Goal: Transaction & Acquisition: Download file/media

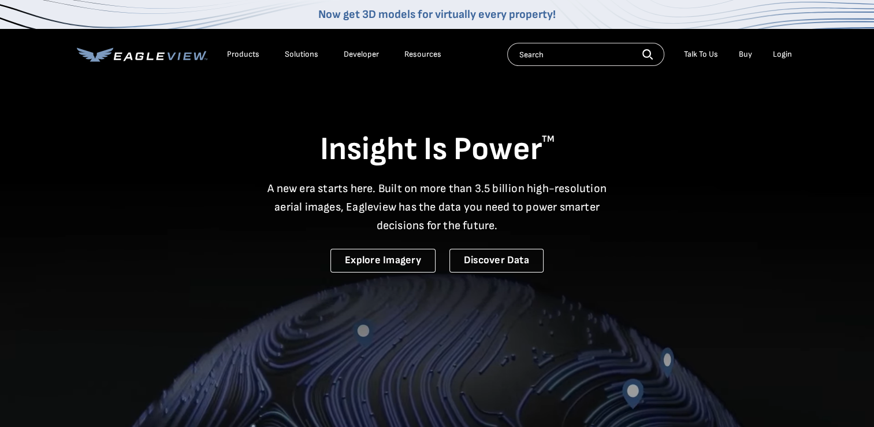
click at [787, 51] on div "Login" at bounding box center [782, 54] width 19 height 10
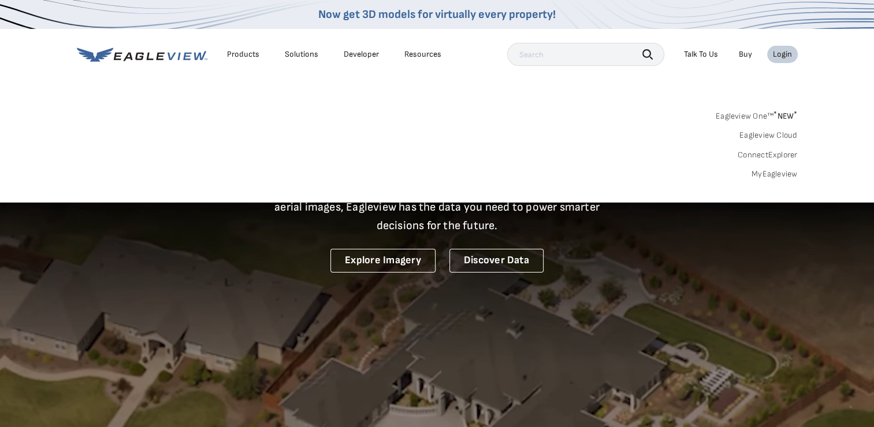
click at [772, 172] on link "MyEagleview" at bounding box center [775, 174] width 46 height 10
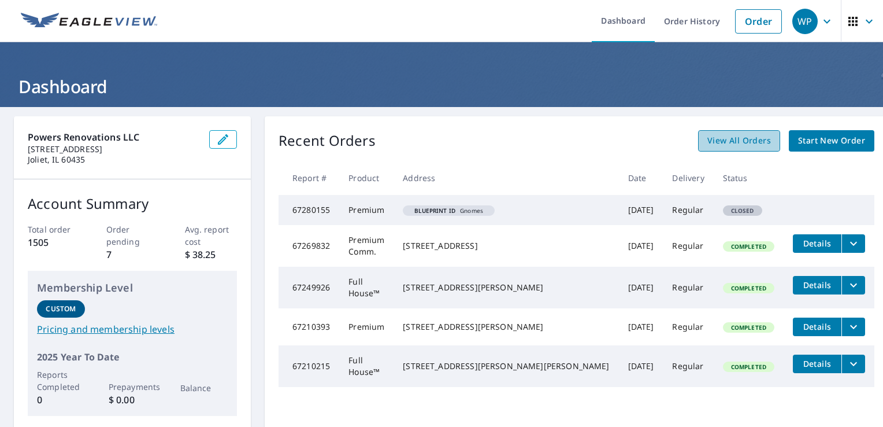
click at [707, 138] on span "View All Orders" at bounding box center [739, 141] width 64 height 14
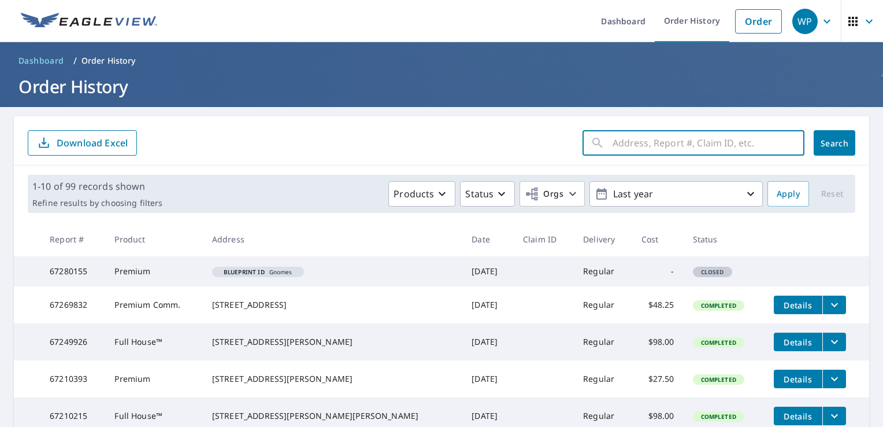
click at [613, 141] on input "text" at bounding box center [709, 143] width 192 height 32
type input "10 valley view"
click at [823, 144] on span "Search" at bounding box center [834, 143] width 23 height 11
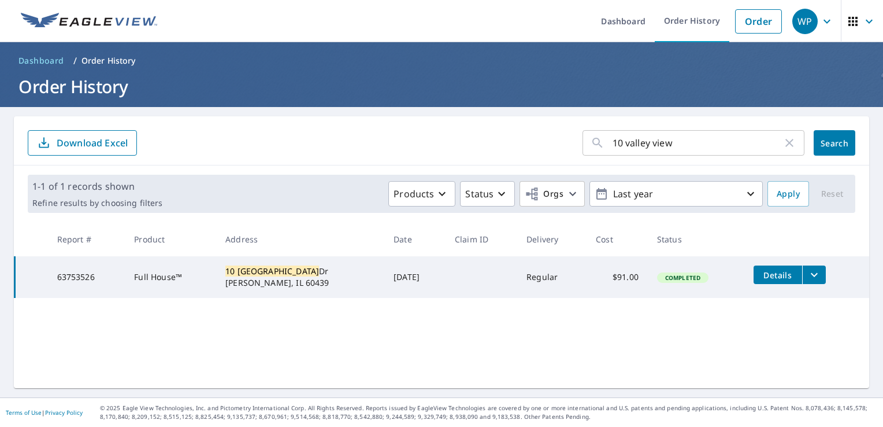
click at [807, 276] on icon "filesDropdownBtn-63753526" at bounding box center [814, 275] width 14 height 14
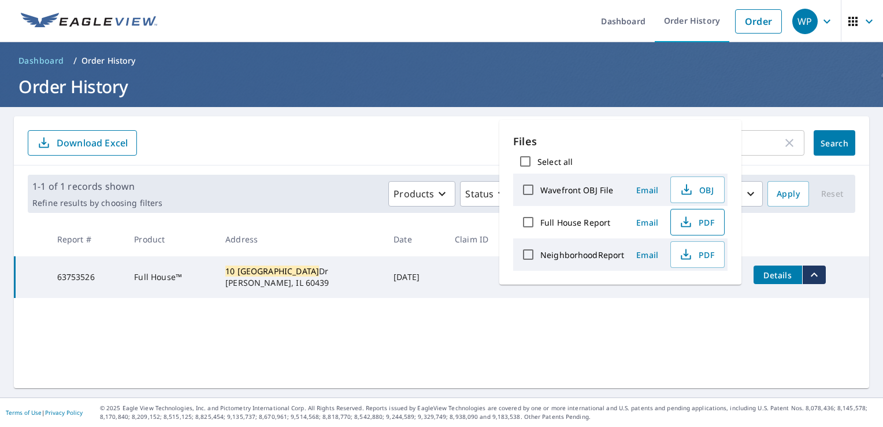
click at [708, 216] on span "PDF" at bounding box center [696, 222] width 37 height 14
